Goal: Information Seeking & Learning: Understand process/instructions

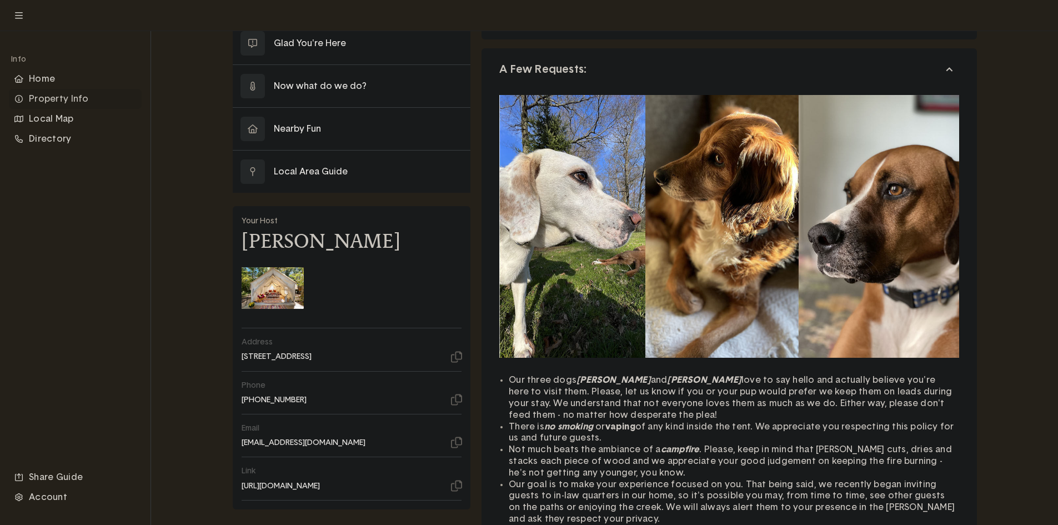
scroll to position [56, 0]
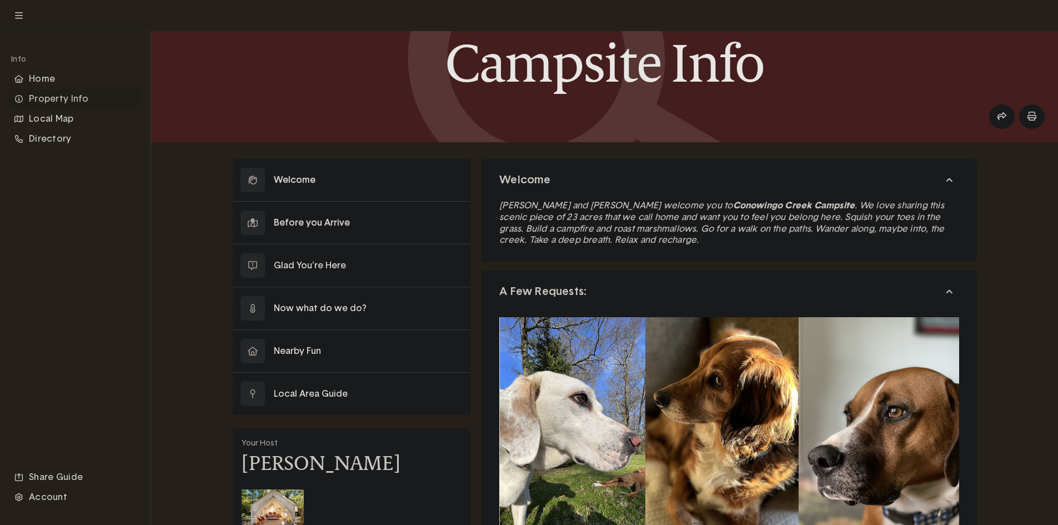
click at [325, 220] on button at bounding box center [352, 223] width 238 height 42
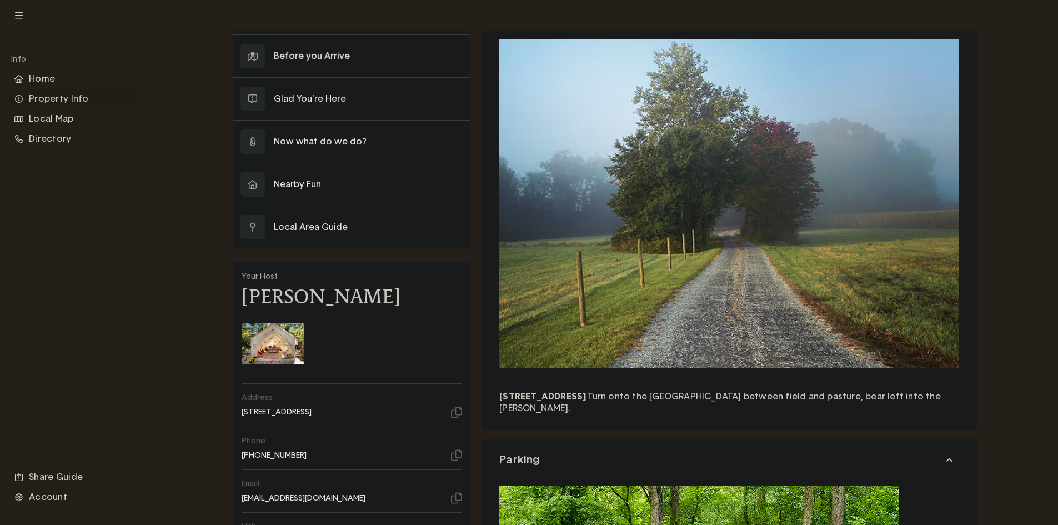
scroll to position [56, 0]
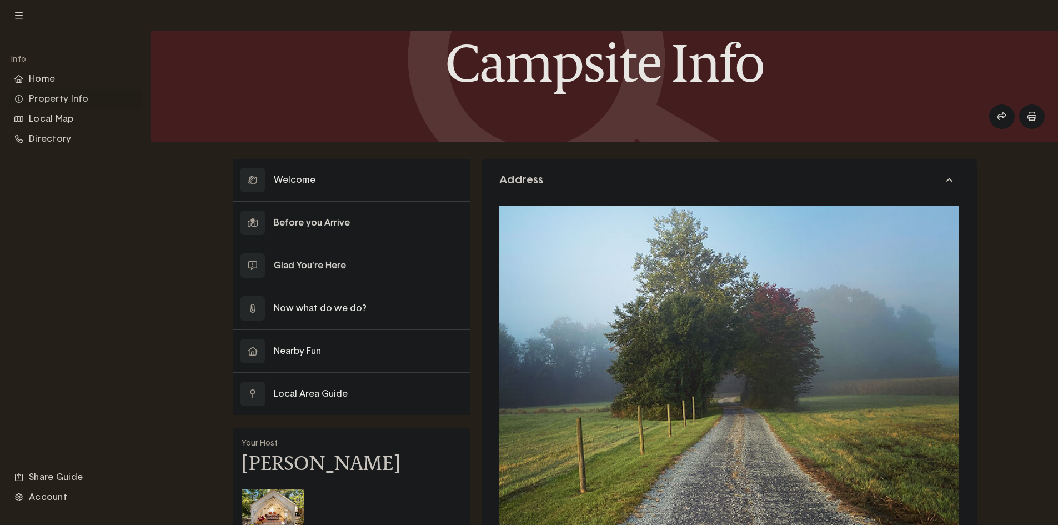
click at [322, 265] on button at bounding box center [352, 265] width 238 height 42
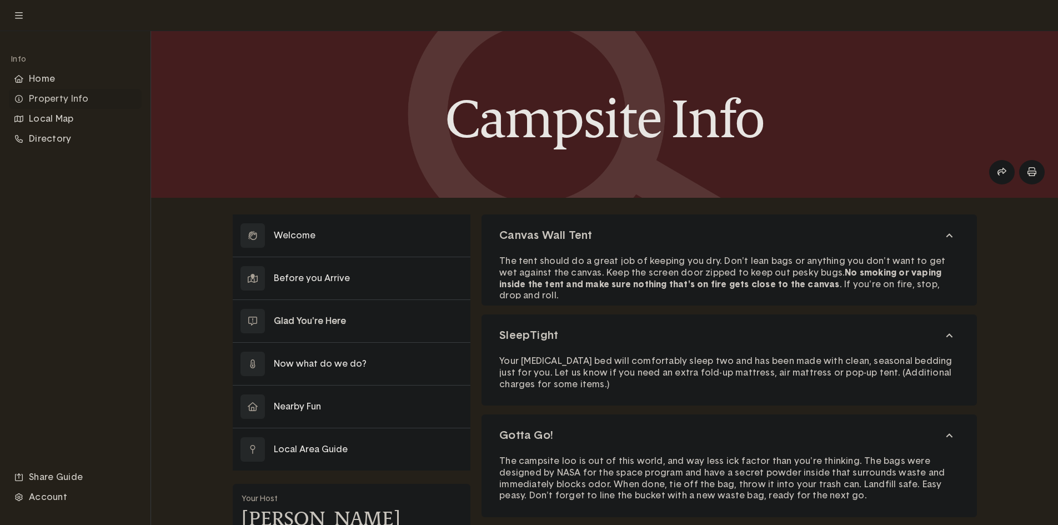
scroll to position [222, 0]
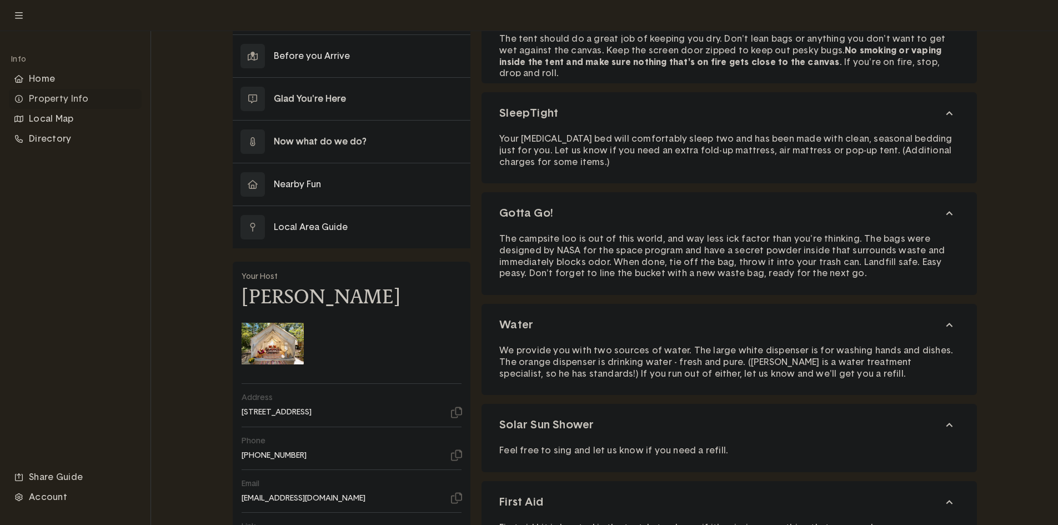
click at [339, 144] on button at bounding box center [352, 141] width 238 height 42
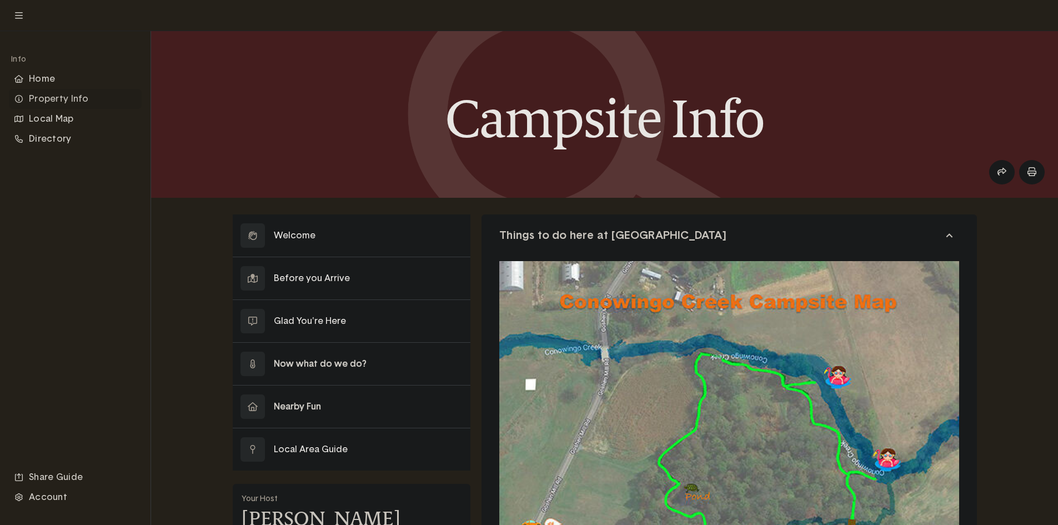
scroll to position [56, 0]
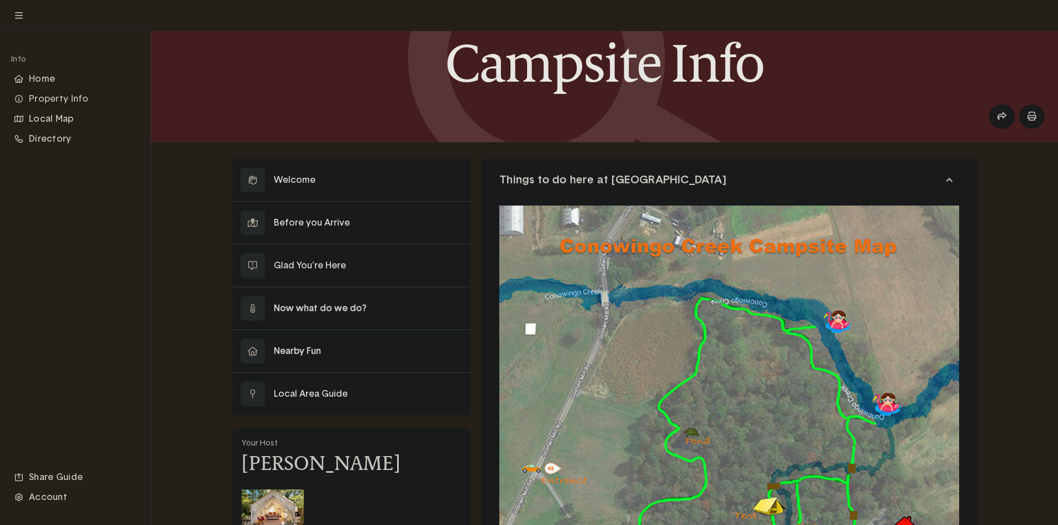
click at [300, 355] on button at bounding box center [352, 351] width 238 height 42
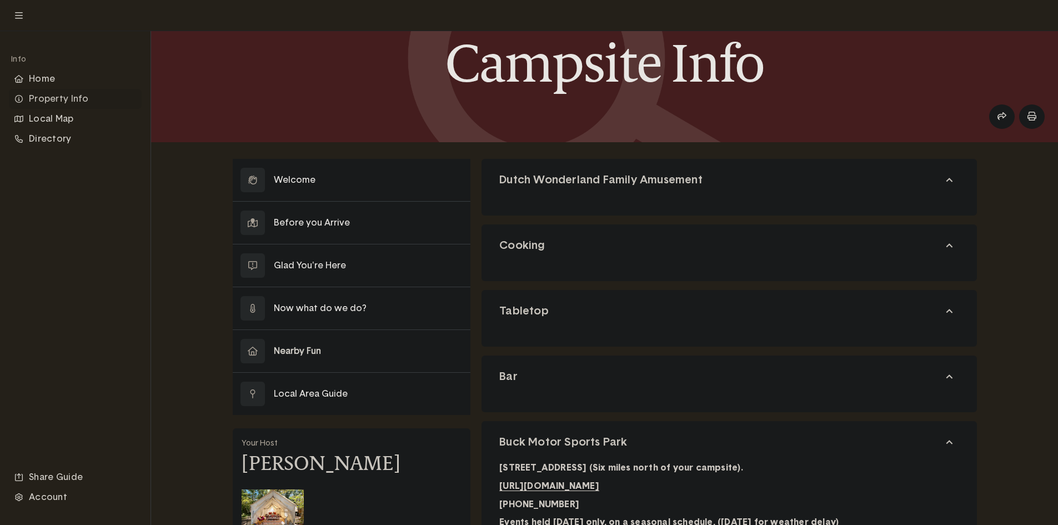
scroll to position [111, 0]
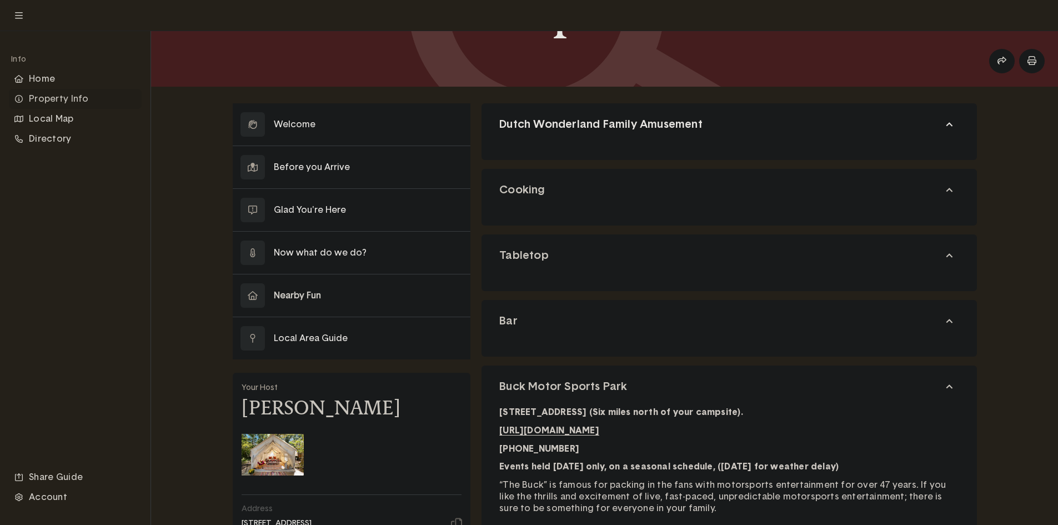
click at [791, 125] on button "Dutch Wonderland Family Amusement" at bounding box center [728, 124] width 495 height 42
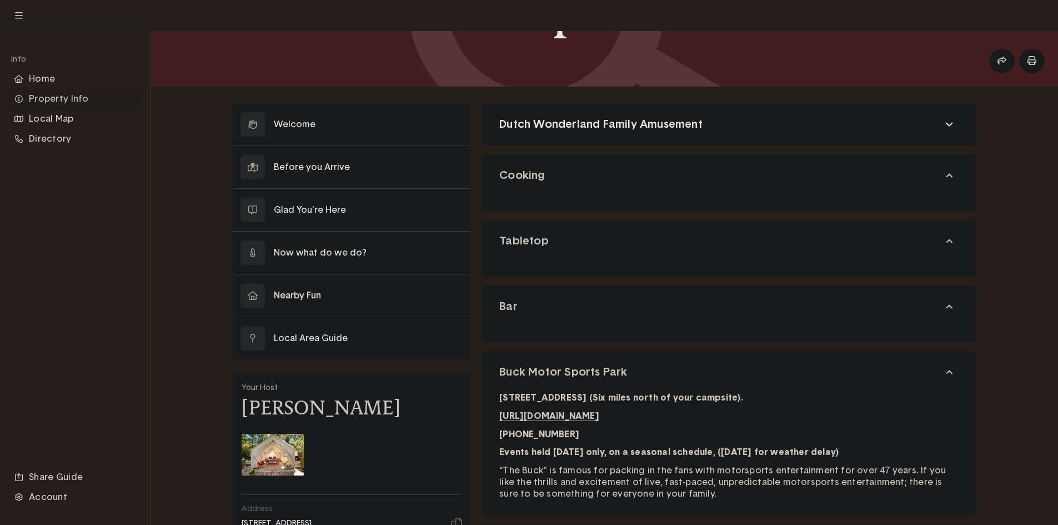
click at [791, 125] on button "Dutch Wonderland Family Amusement" at bounding box center [728, 124] width 495 height 42
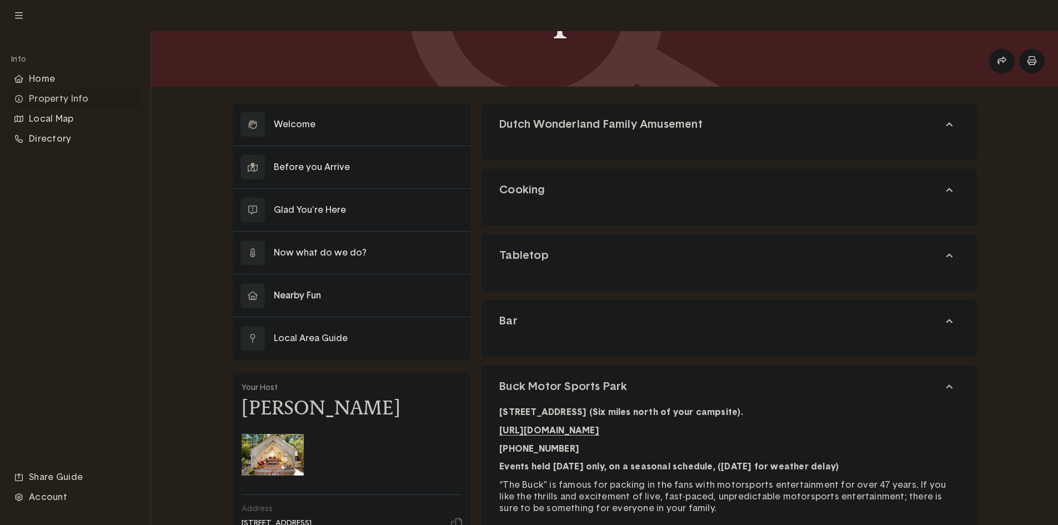
scroll to position [167, 0]
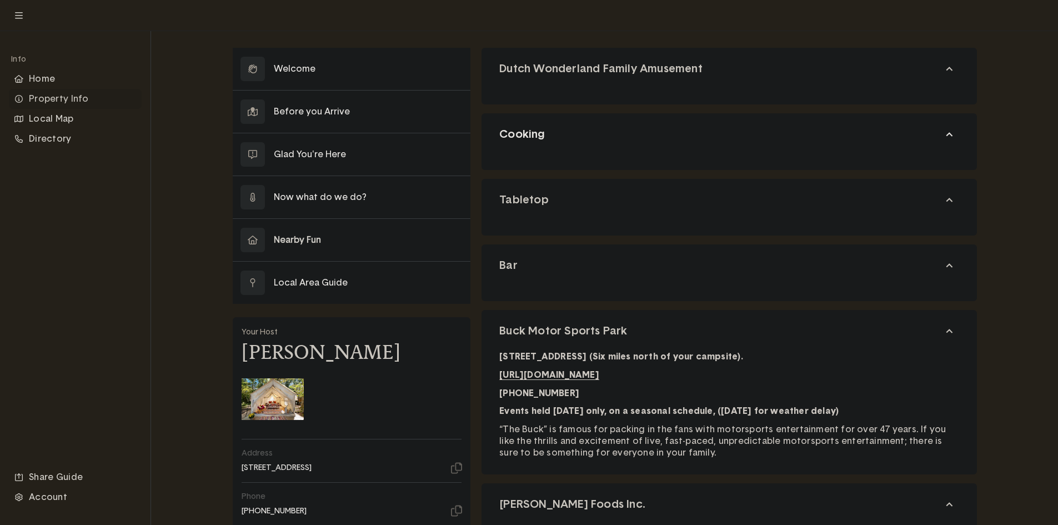
click at [642, 145] on button "Cooking" at bounding box center [728, 134] width 495 height 42
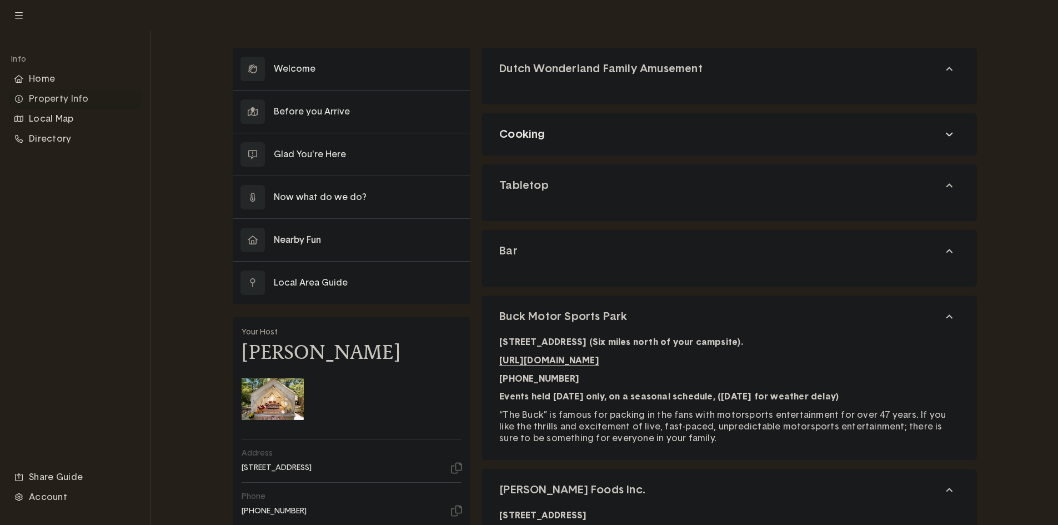
click at [642, 145] on button "Cooking" at bounding box center [728, 134] width 495 height 42
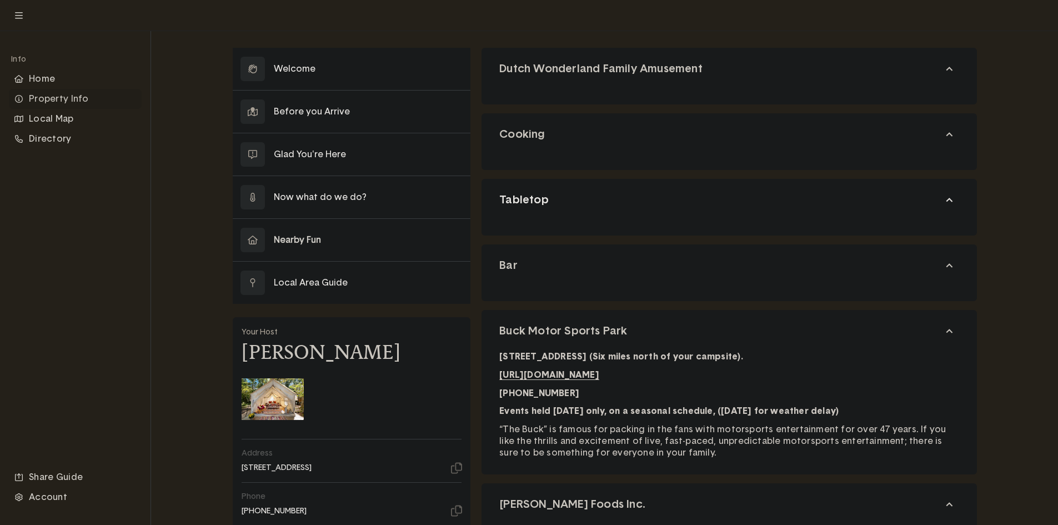
click at [626, 203] on button "Tabletop" at bounding box center [728, 200] width 495 height 42
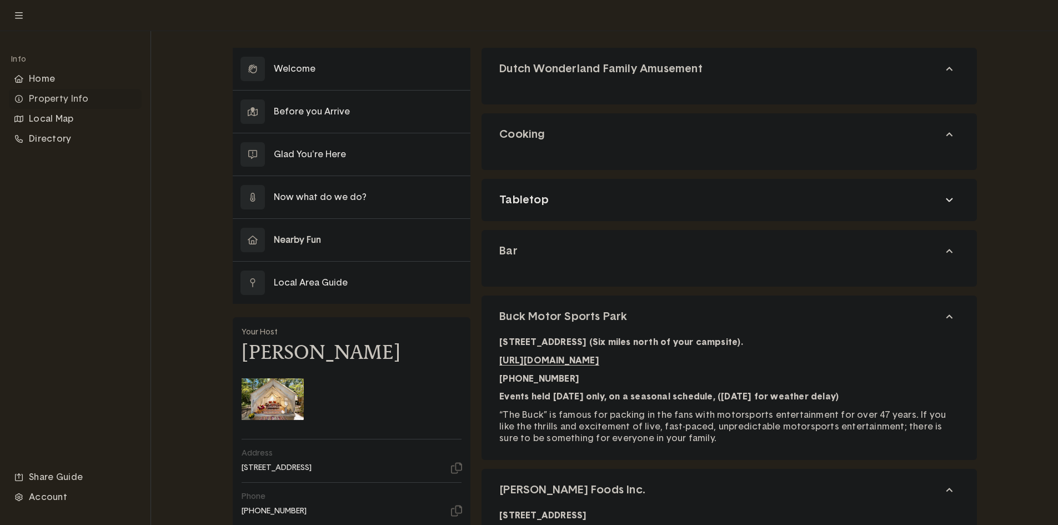
click at [626, 199] on button "Tabletop" at bounding box center [728, 200] width 495 height 42
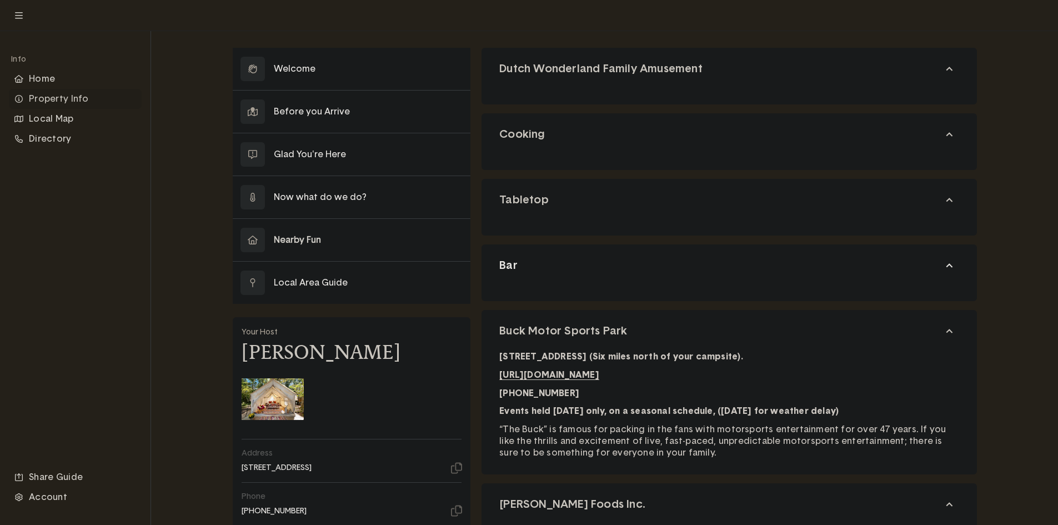
click at [604, 265] on button "Bar" at bounding box center [728, 265] width 495 height 42
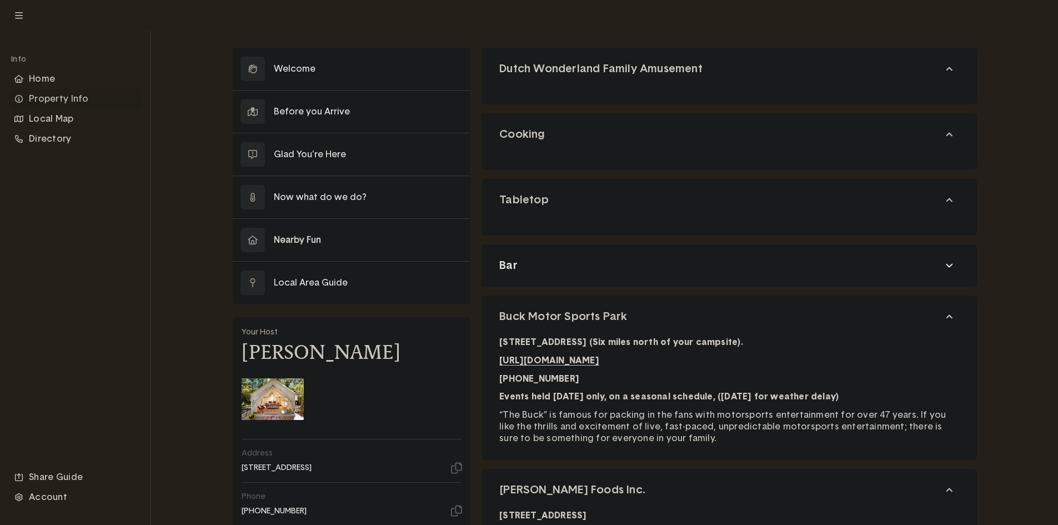
click at [636, 256] on button "Bar" at bounding box center [728, 265] width 495 height 42
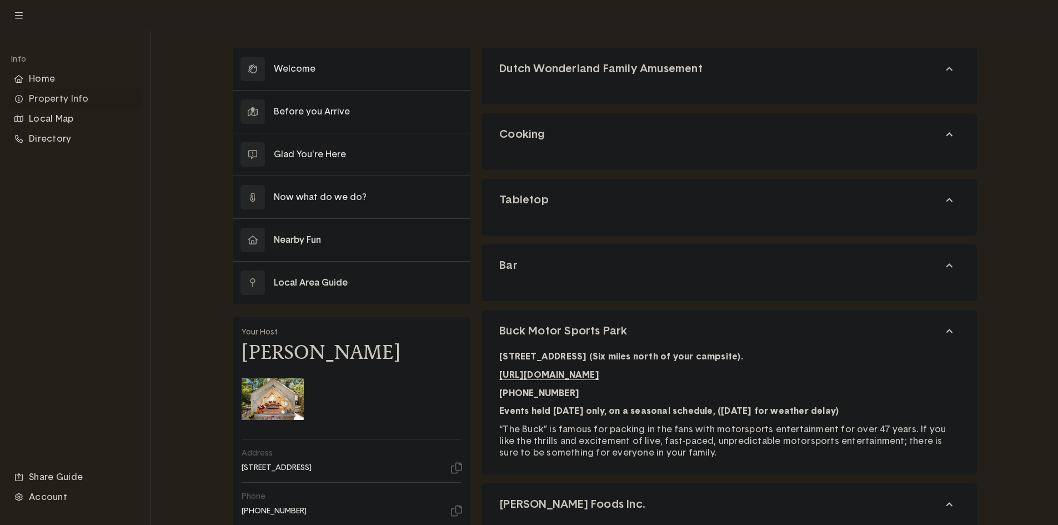
click at [398, 285] on button at bounding box center [352, 283] width 238 height 42
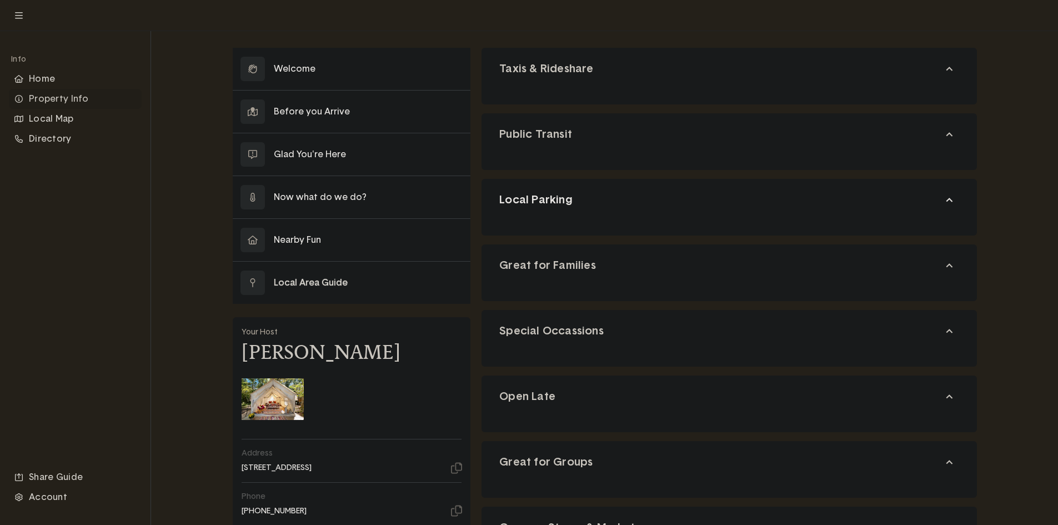
click at [568, 214] on button "Local Parking" at bounding box center [728, 200] width 495 height 42
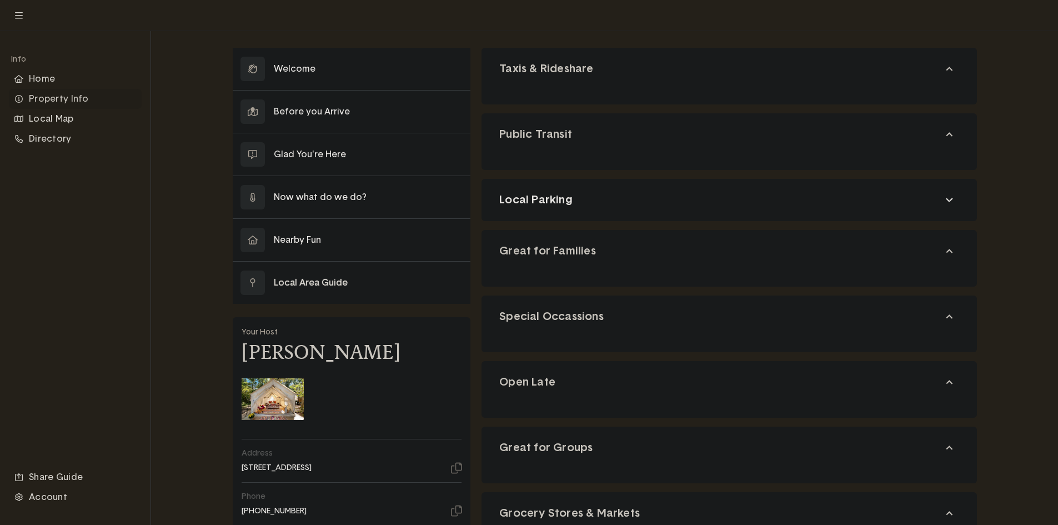
click at [592, 205] on button "Local Parking" at bounding box center [728, 200] width 495 height 42
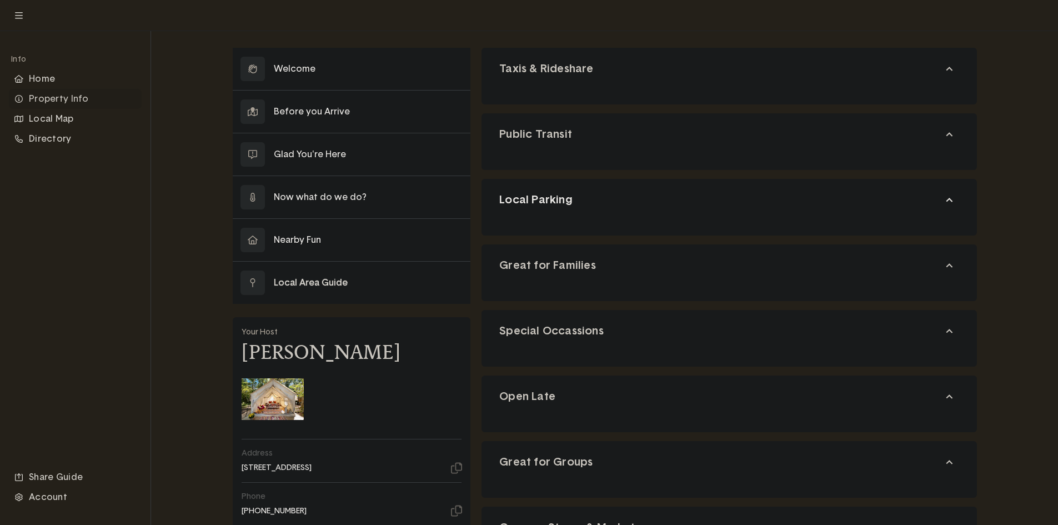
click at [592, 205] on button "Local Parking" at bounding box center [728, 200] width 495 height 42
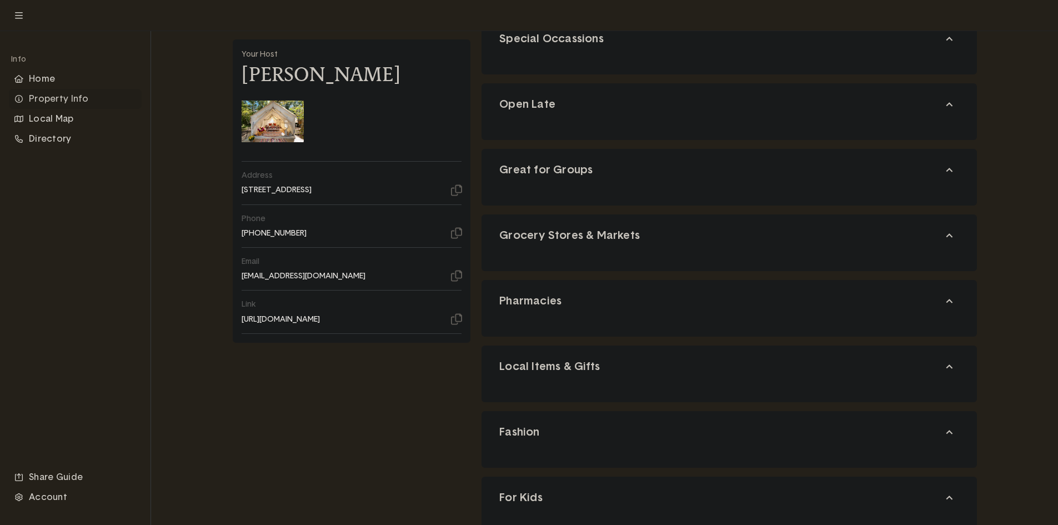
scroll to position [722, 0]
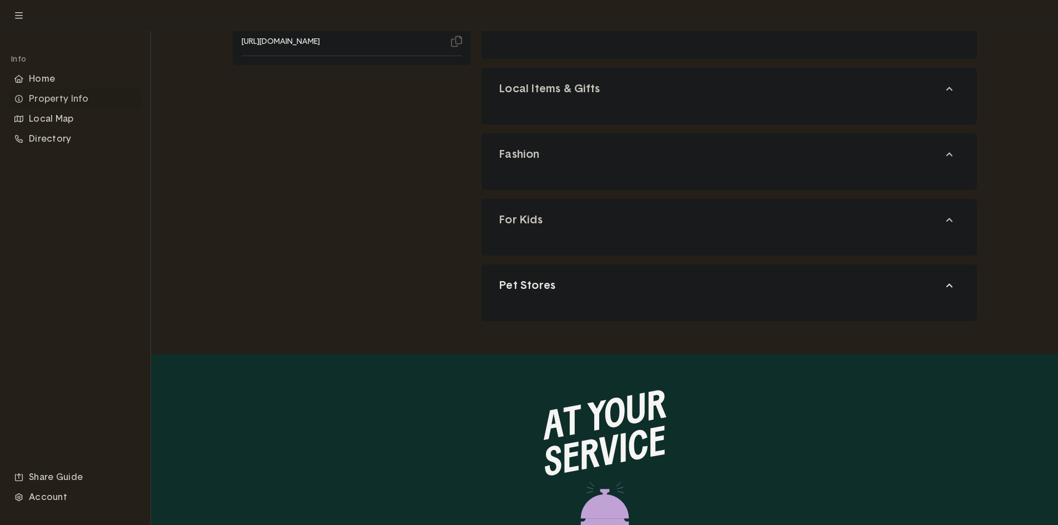
click at [654, 283] on button "Pet Stores" at bounding box center [728, 285] width 495 height 42
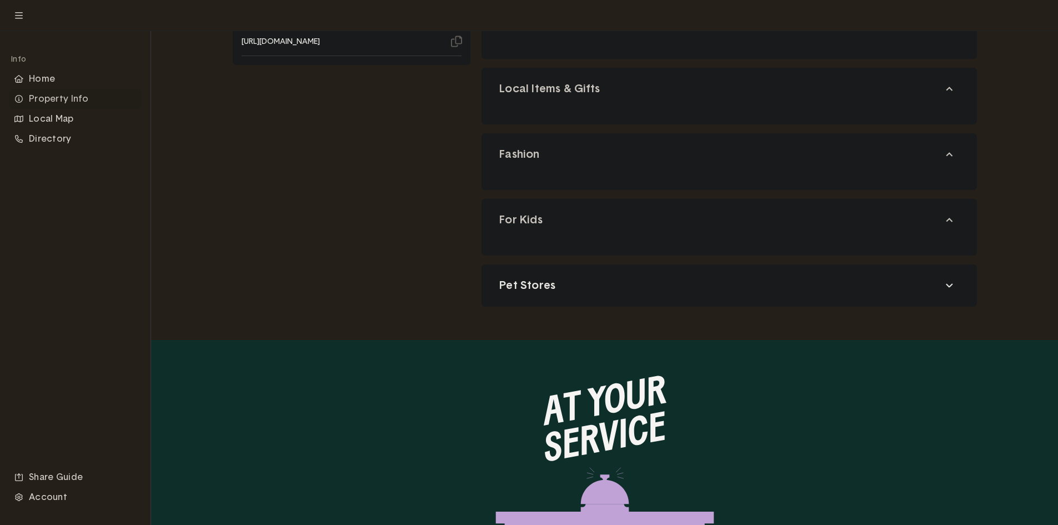
click at [612, 284] on button "Pet Stores" at bounding box center [728, 285] width 495 height 42
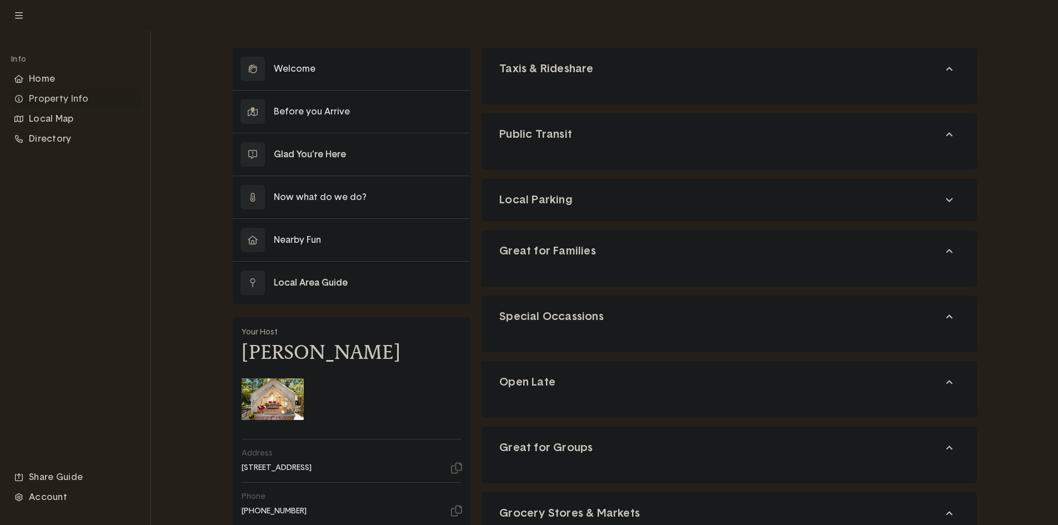
scroll to position [111, 0]
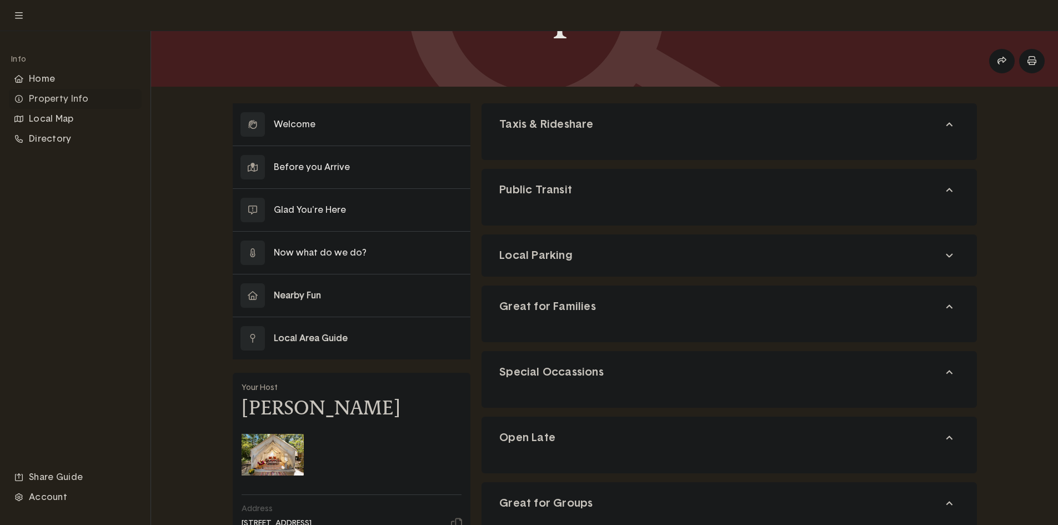
click at [326, 287] on button at bounding box center [352, 295] width 238 height 42
